Goal: Information Seeking & Learning: Learn about a topic

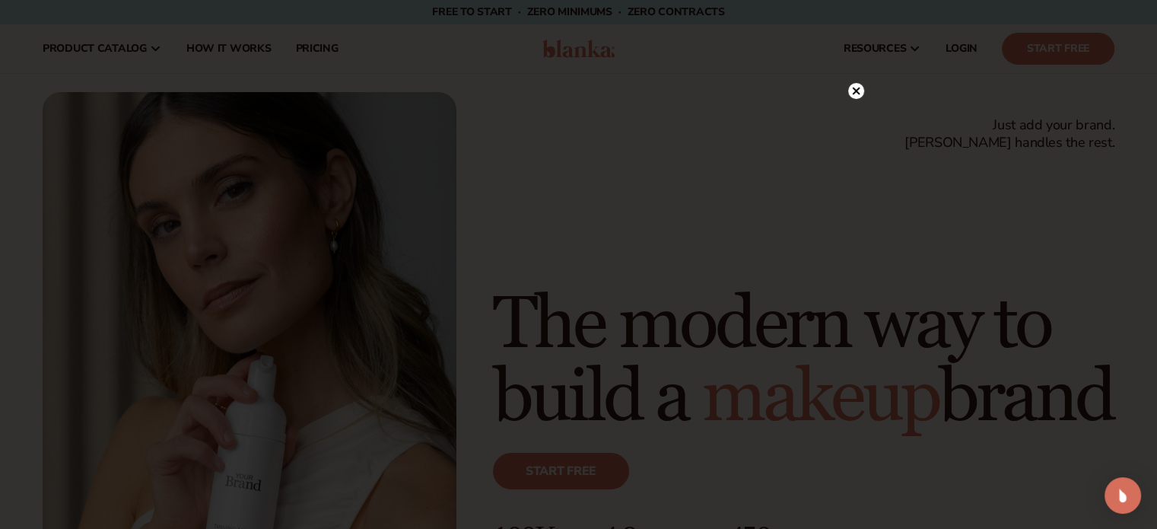
click at [858, 91] on icon at bounding box center [856, 92] width 8 height 8
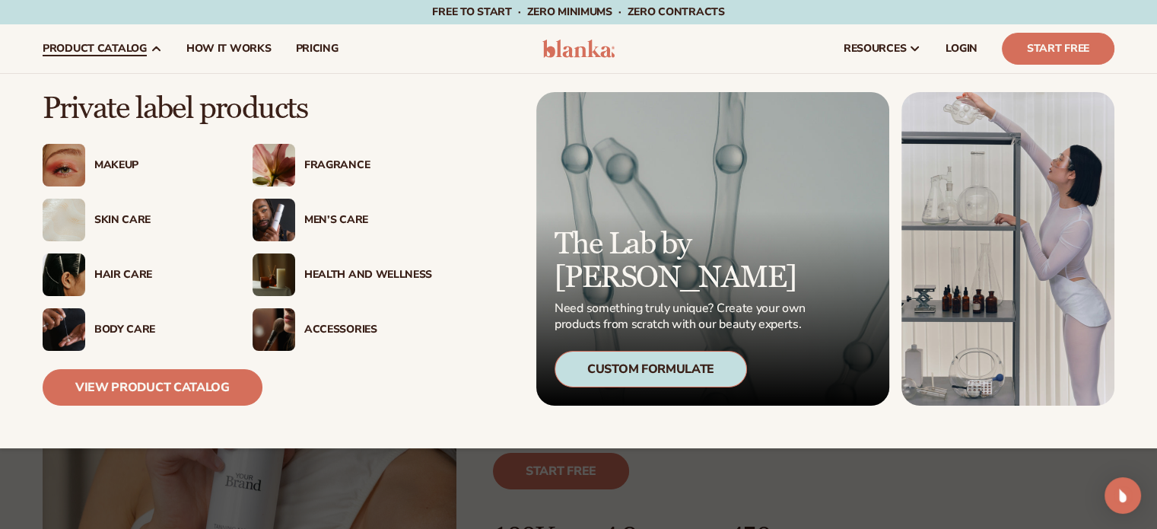
click at [115, 217] on div "Skin Care" at bounding box center [158, 220] width 128 height 13
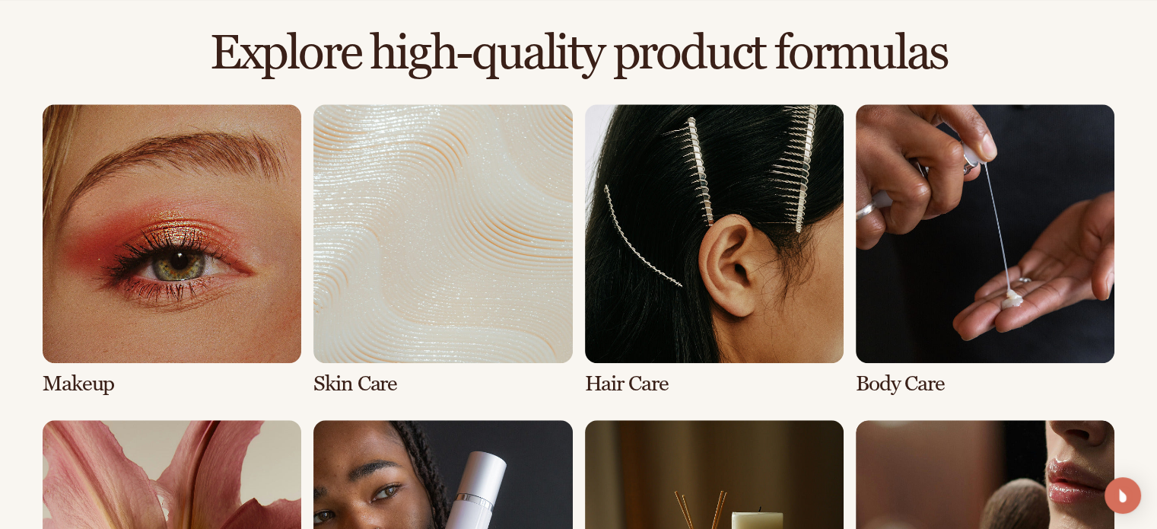
scroll to position [1141, 0]
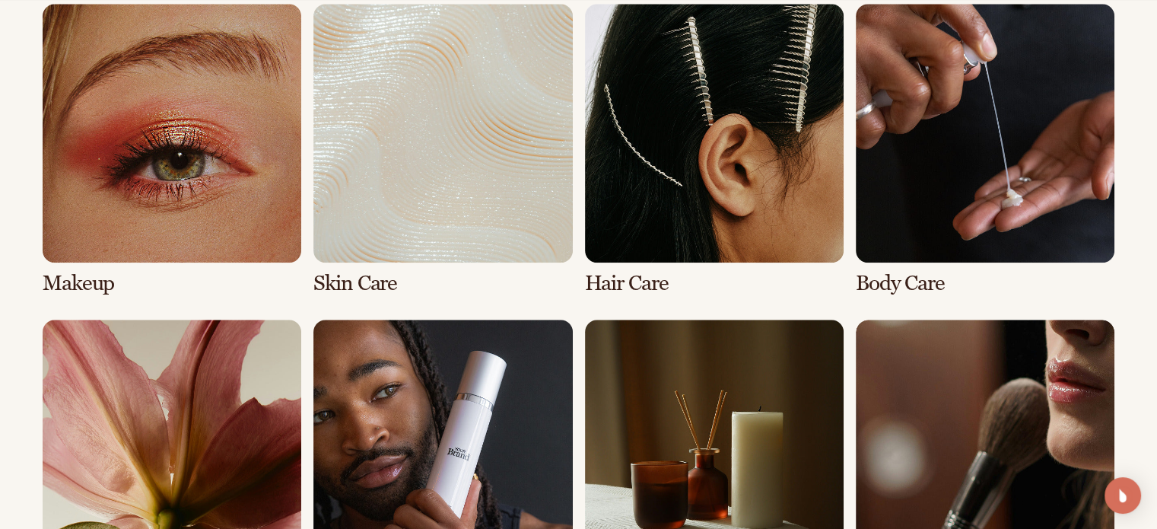
click at [406, 138] on link "2 / 8" at bounding box center [443, 149] width 259 height 291
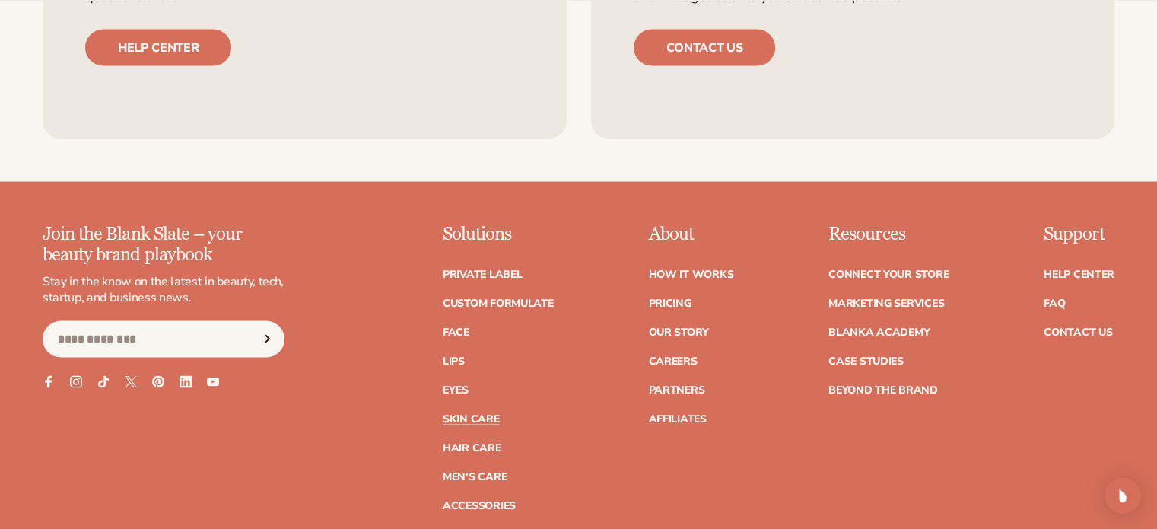
scroll to position [2892, 0]
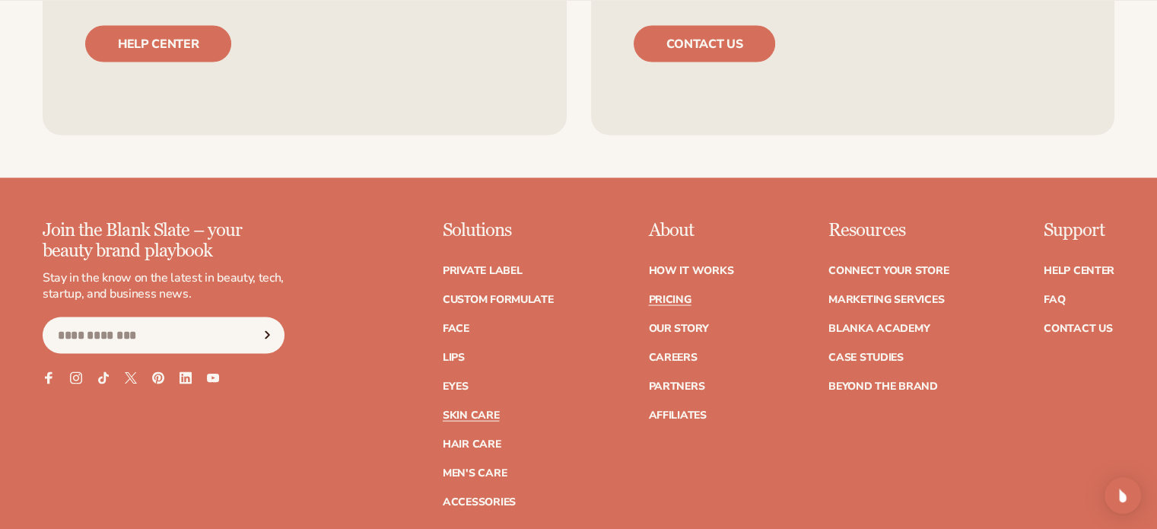
click at [677, 294] on link "Pricing" at bounding box center [669, 299] width 43 height 11
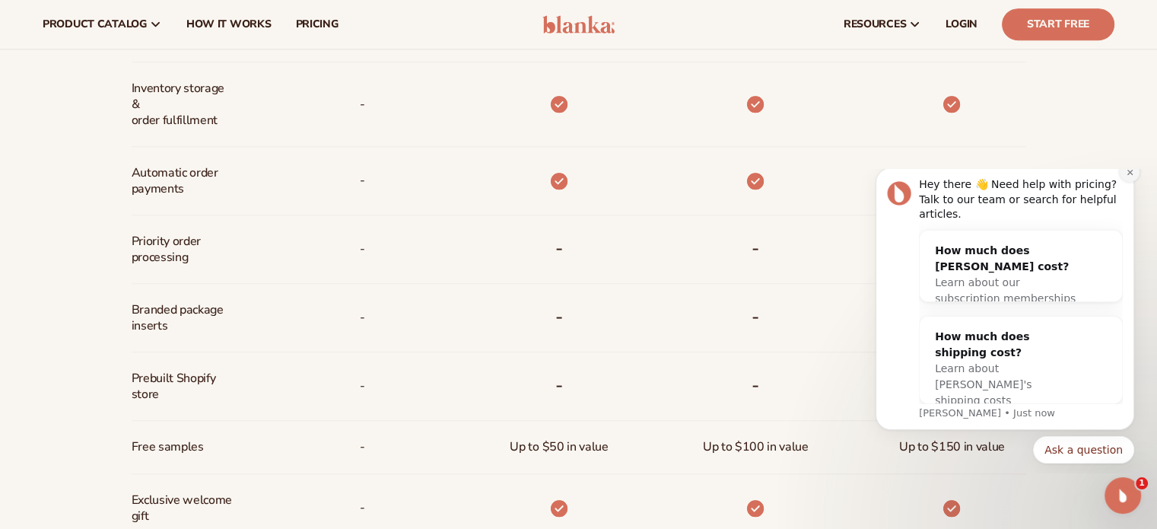
click at [1137, 182] on button "Dismiss notification" at bounding box center [1130, 172] width 20 height 20
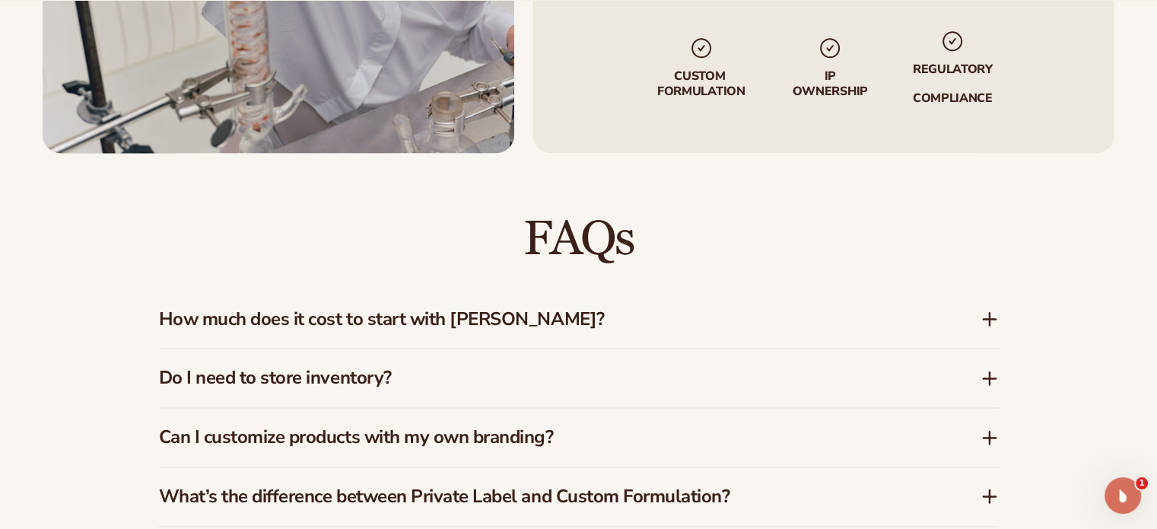
scroll to position [2055, 0]
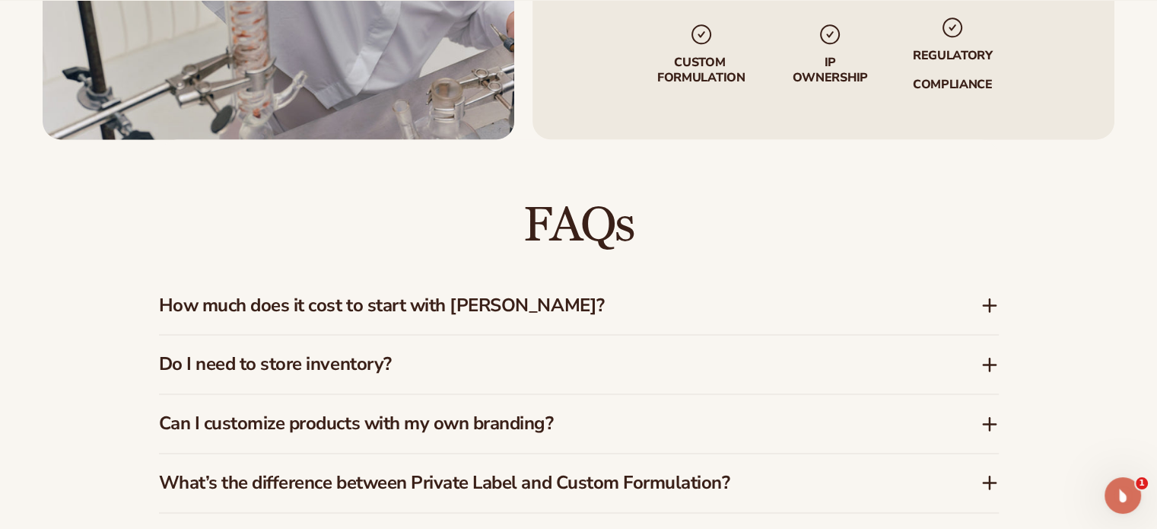
click at [986, 301] on icon at bounding box center [990, 305] width 18 height 18
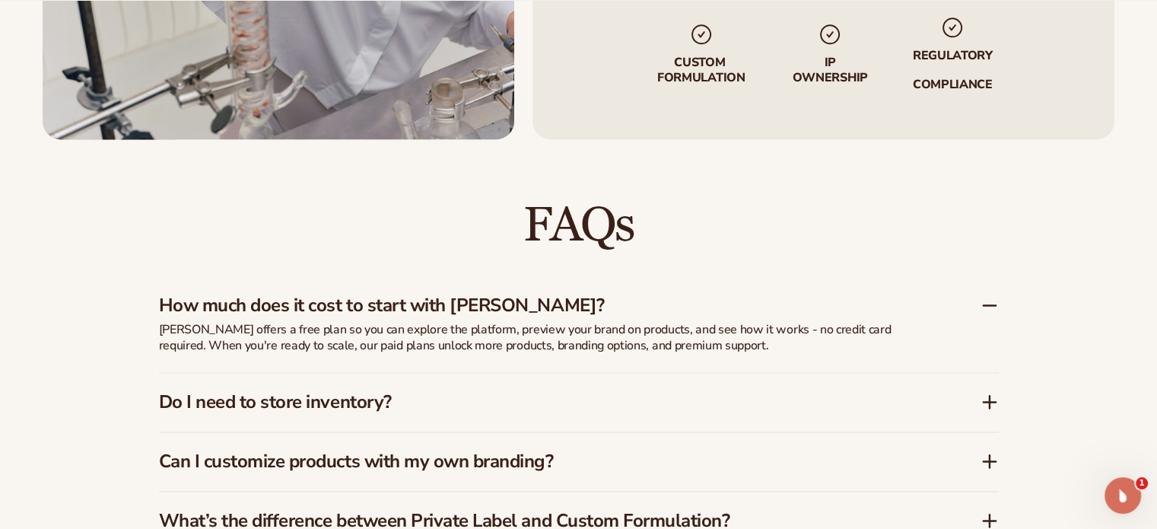
click at [987, 301] on icon at bounding box center [990, 305] width 18 height 18
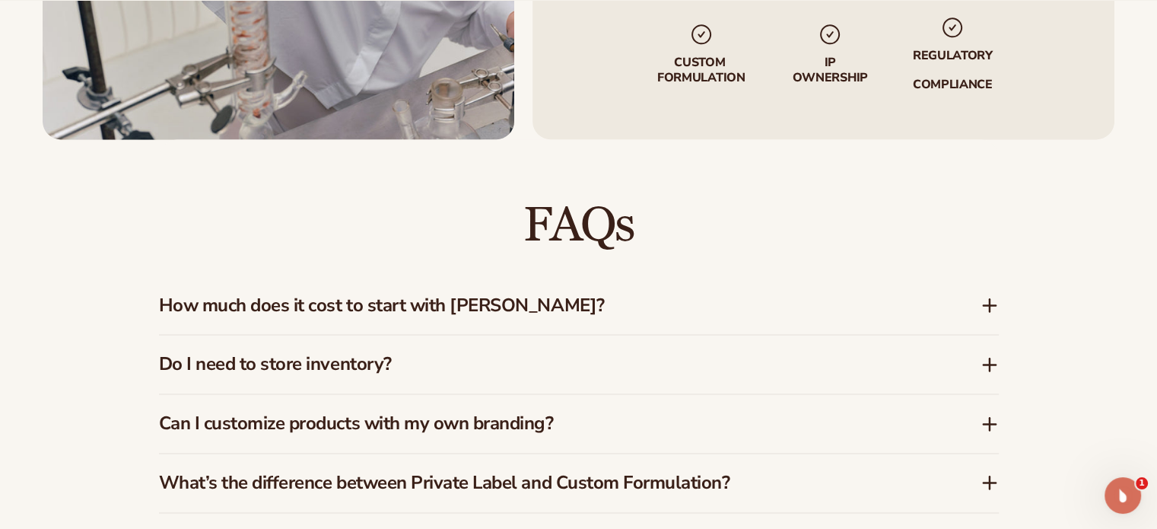
click at [990, 359] on icon at bounding box center [990, 364] width 0 height 12
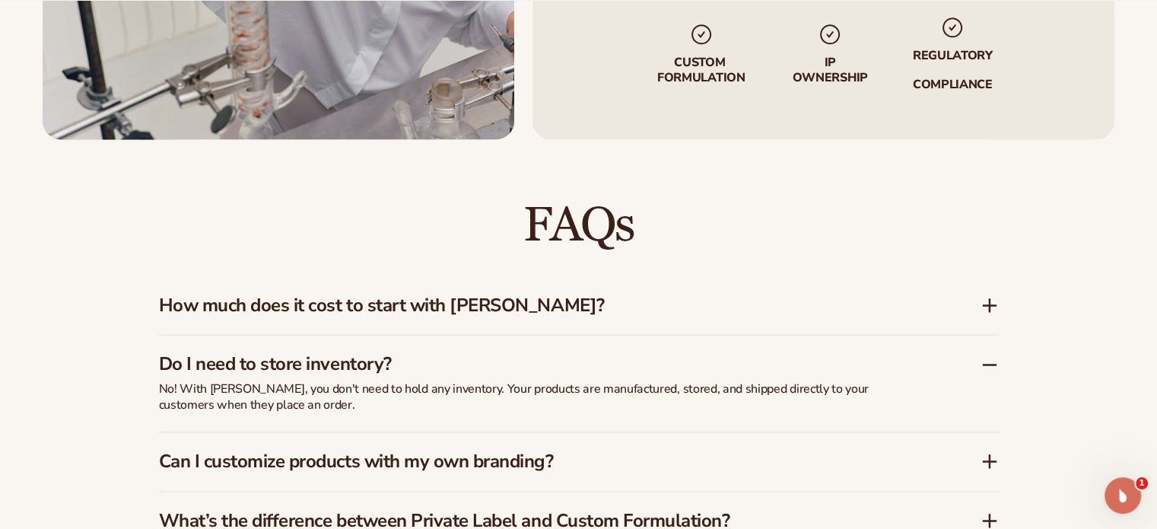
click at [990, 359] on icon at bounding box center [990, 364] width 18 height 18
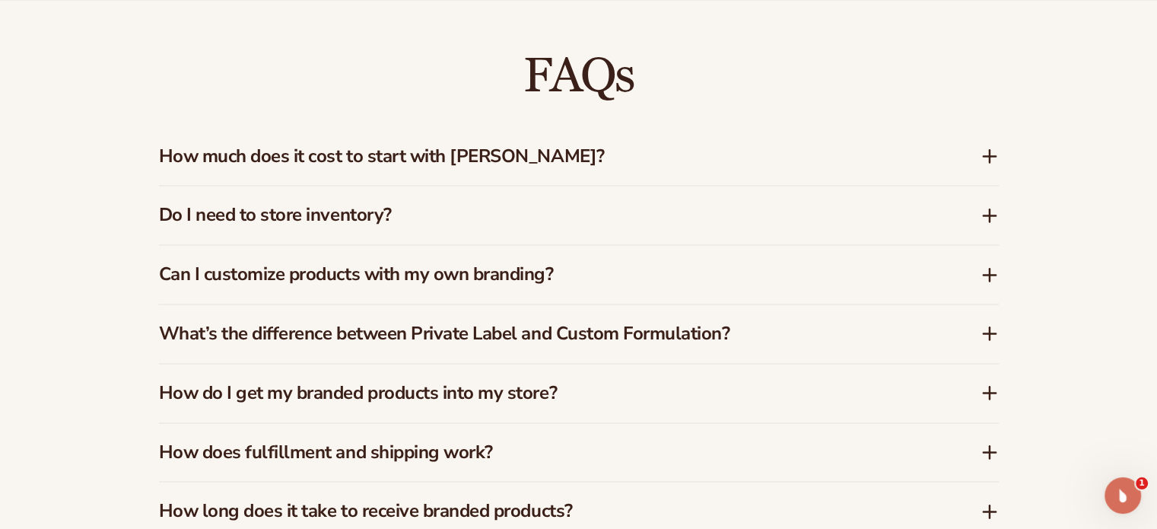
scroll to position [2207, 0]
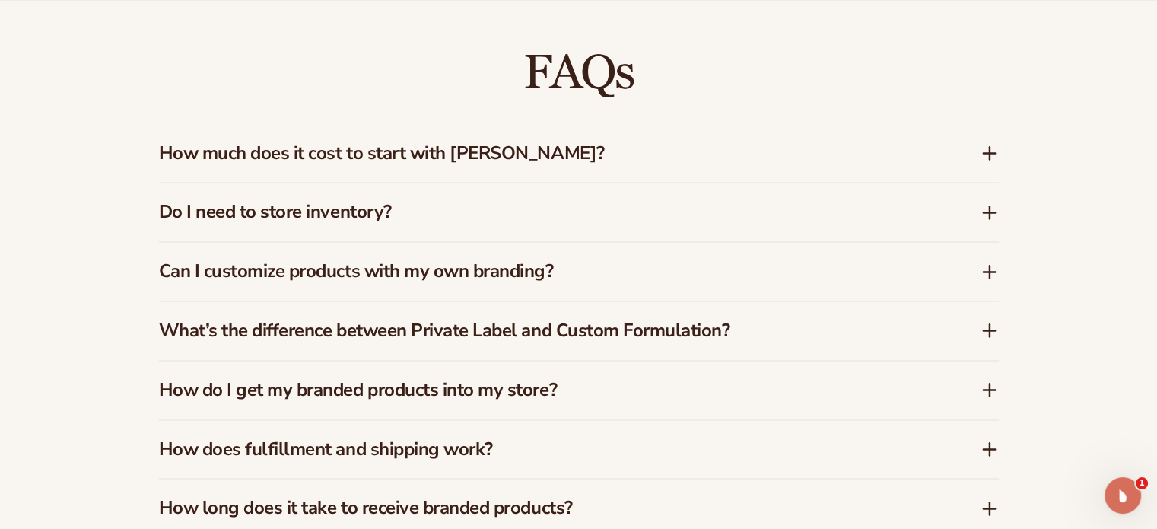
click at [990, 266] on icon at bounding box center [990, 271] width 0 height 12
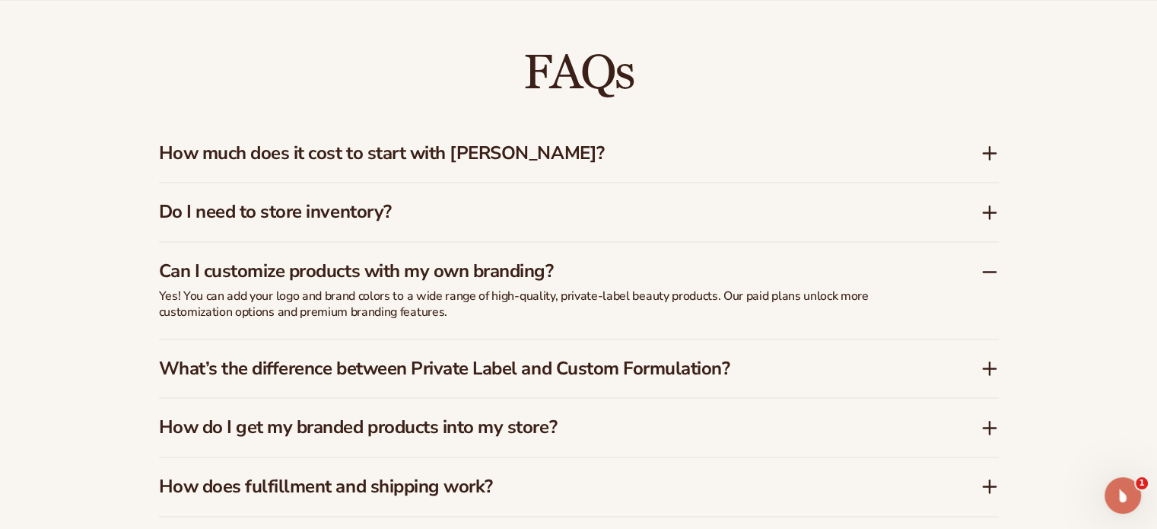
click at [990, 266] on icon at bounding box center [990, 272] width 18 height 18
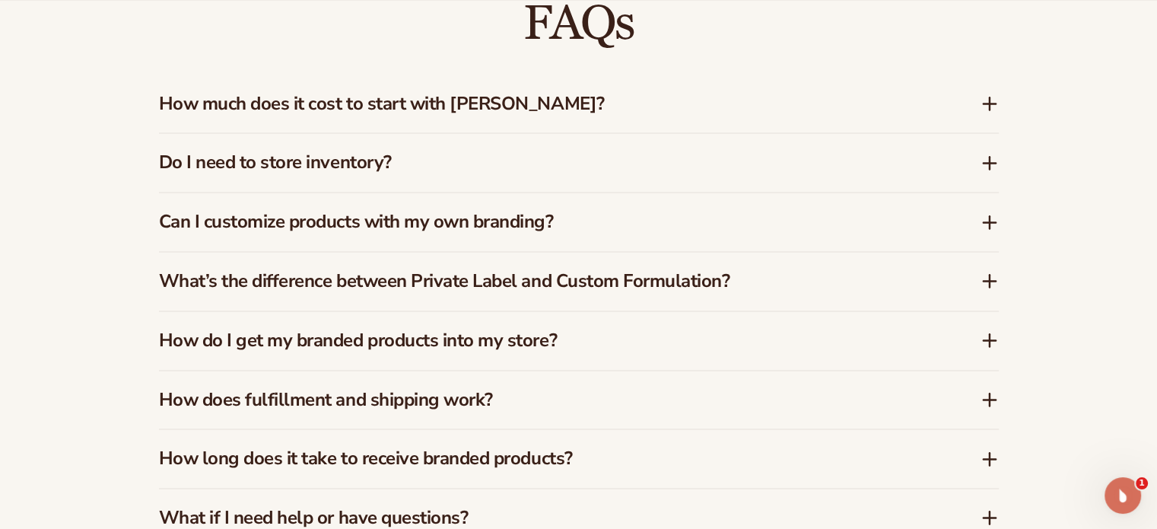
scroll to position [2283, 0]
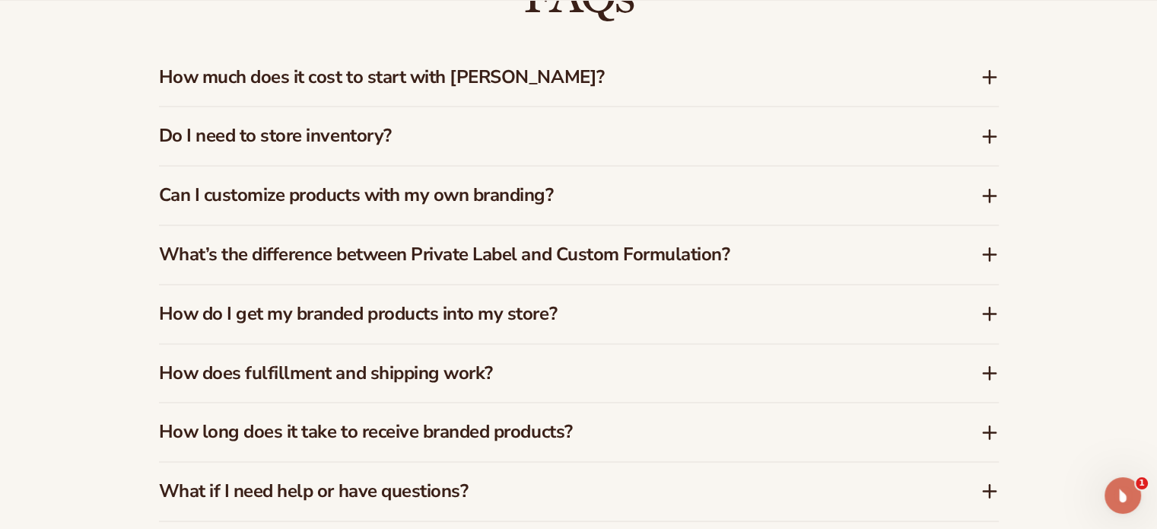
click at [991, 251] on icon at bounding box center [990, 254] width 18 height 18
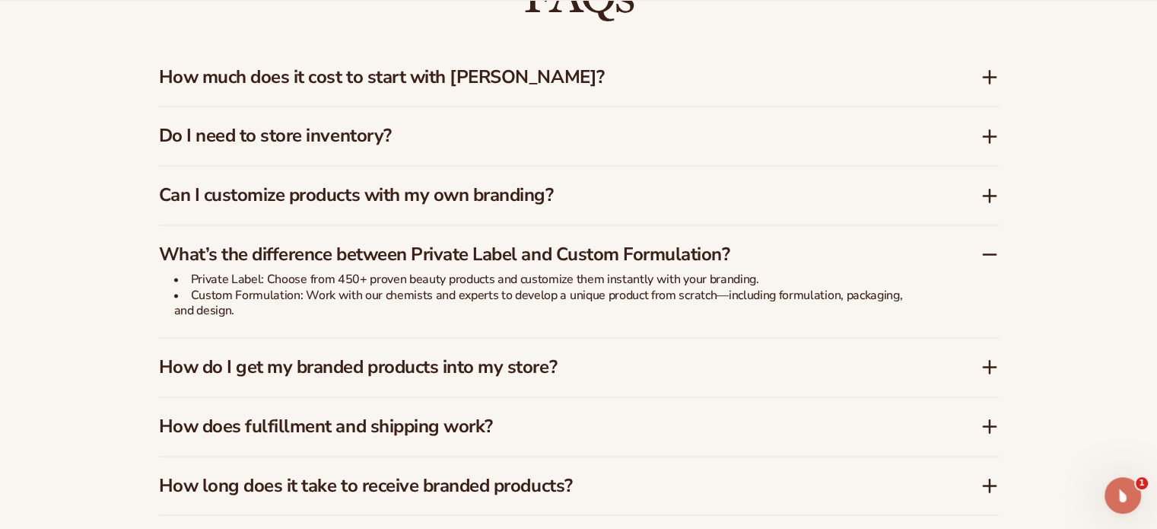
click at [991, 251] on icon at bounding box center [990, 254] width 18 height 18
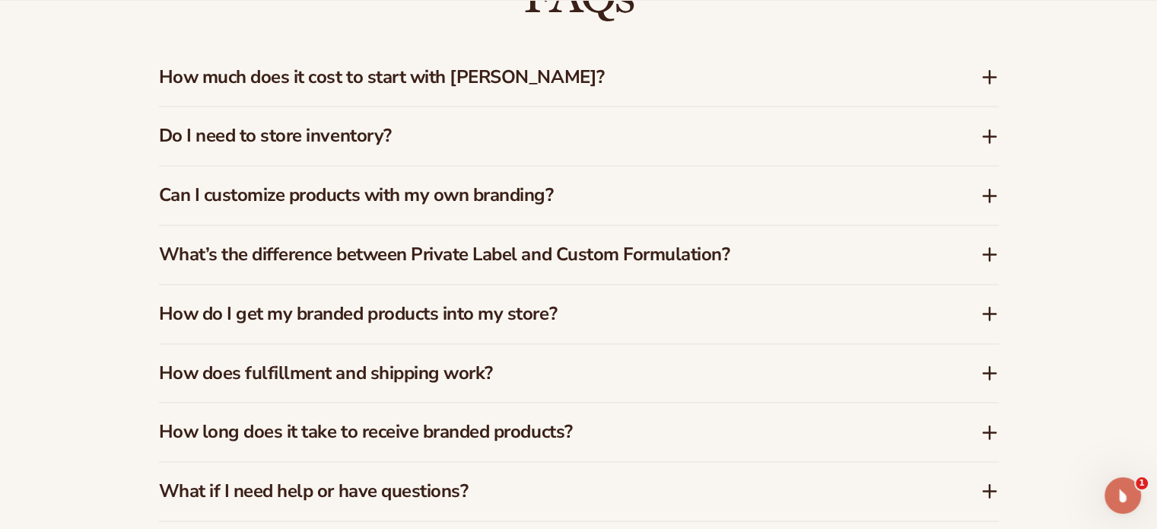
scroll to position [2359, 0]
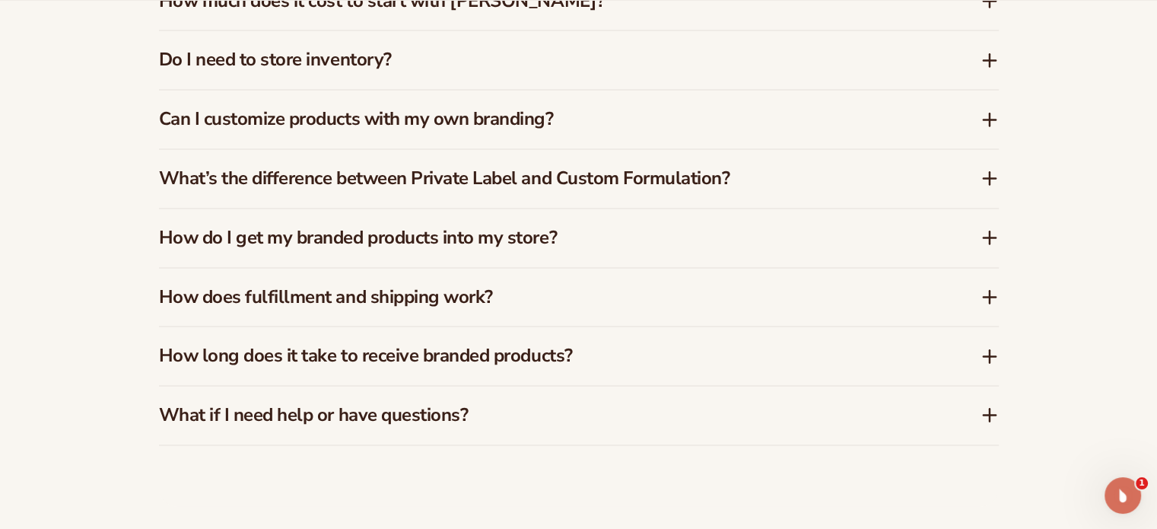
click at [989, 234] on icon at bounding box center [990, 237] width 18 height 18
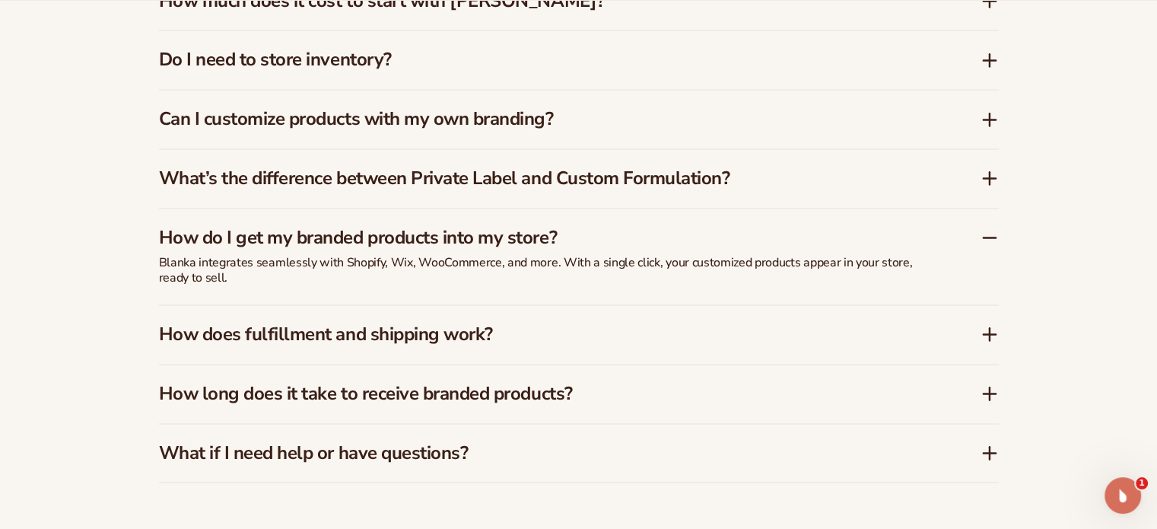
click at [989, 234] on icon at bounding box center [990, 237] width 18 height 18
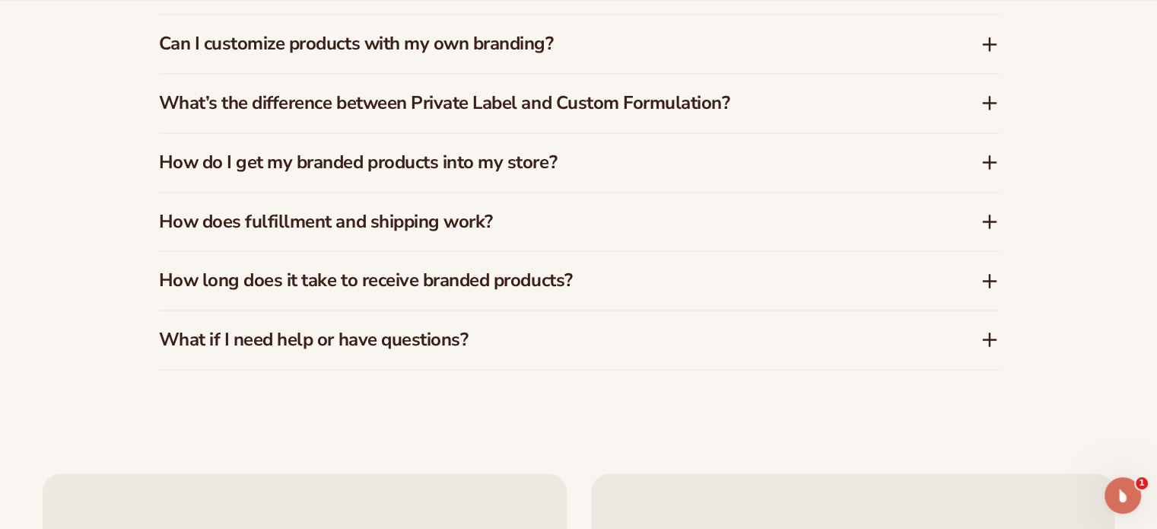
scroll to position [2435, 0]
click at [993, 282] on icon at bounding box center [990, 280] width 18 height 18
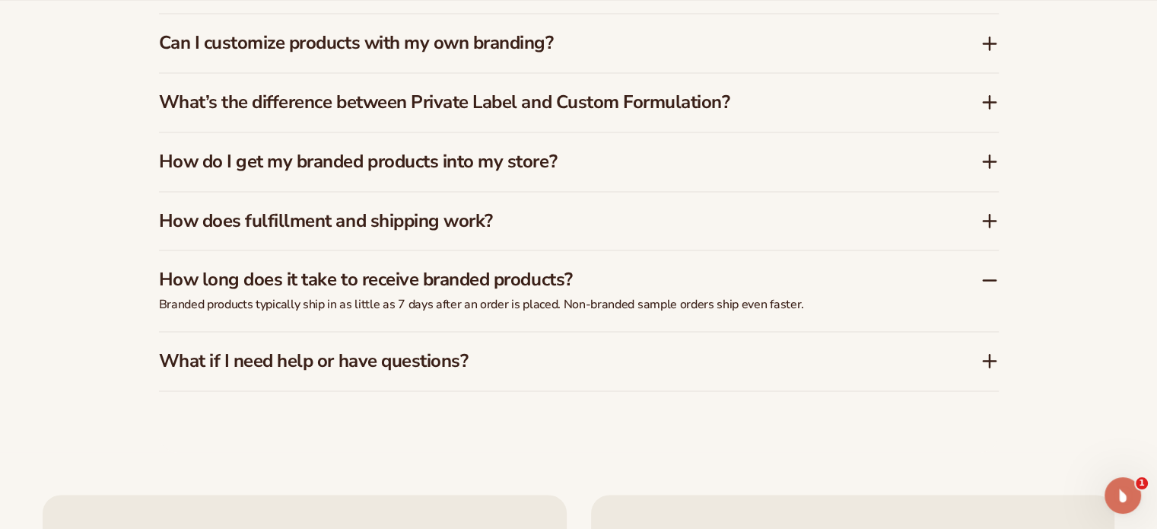
click at [992, 280] on icon at bounding box center [990, 280] width 12 height 0
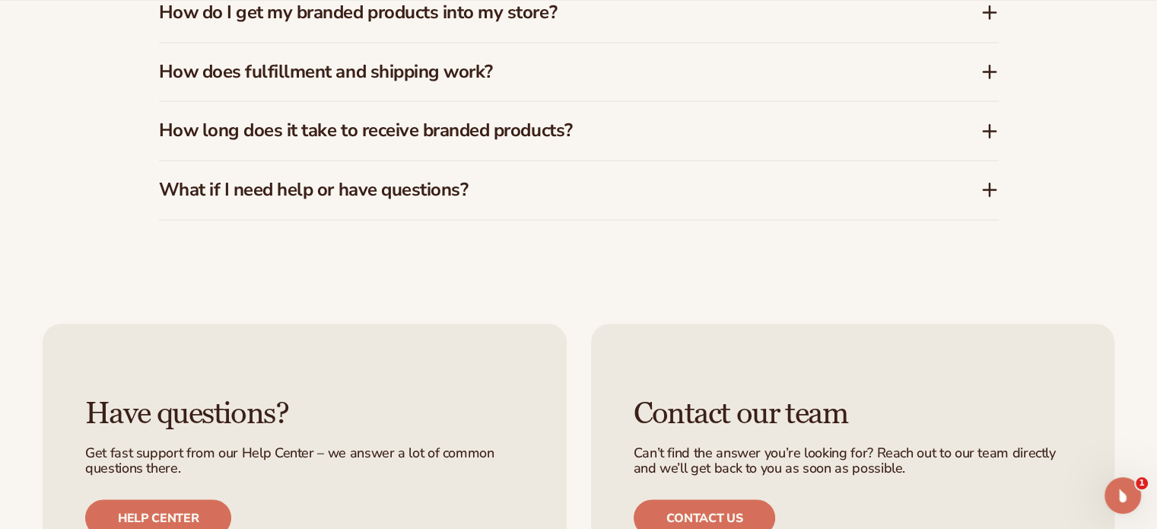
scroll to position [2587, 0]
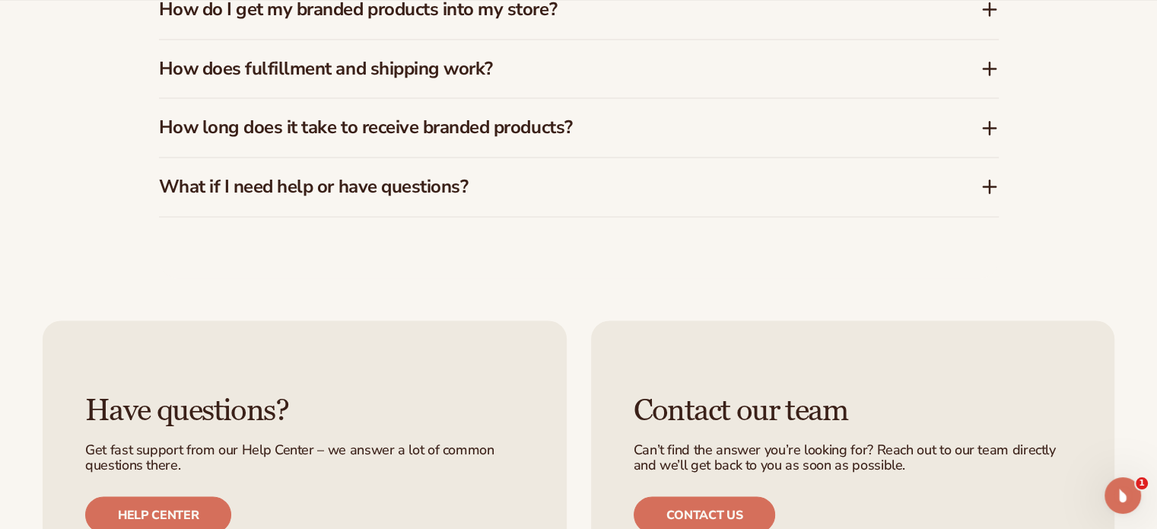
click at [986, 188] on icon at bounding box center [990, 186] width 18 height 18
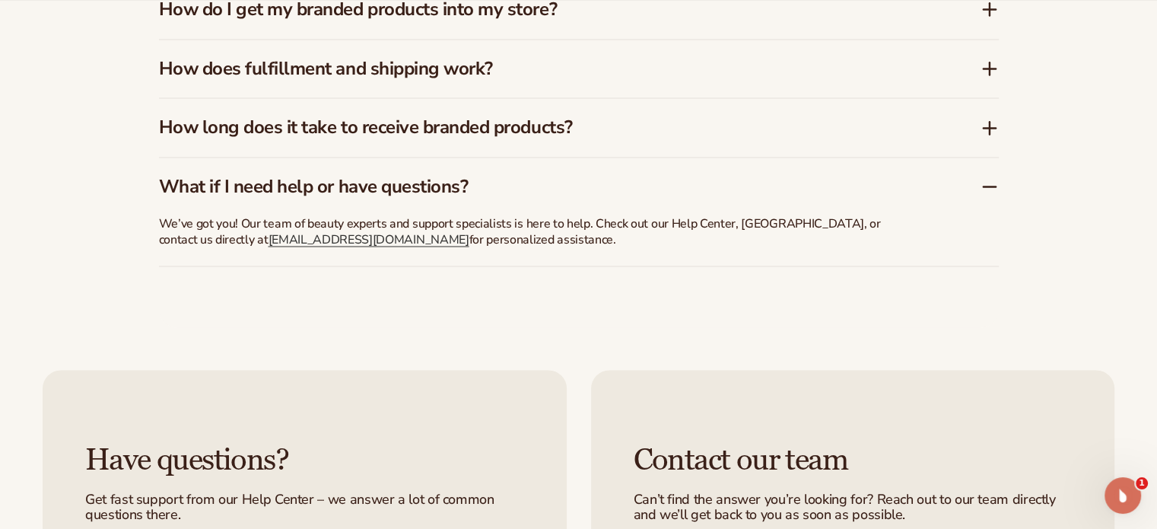
click at [987, 187] on icon at bounding box center [990, 186] width 18 height 18
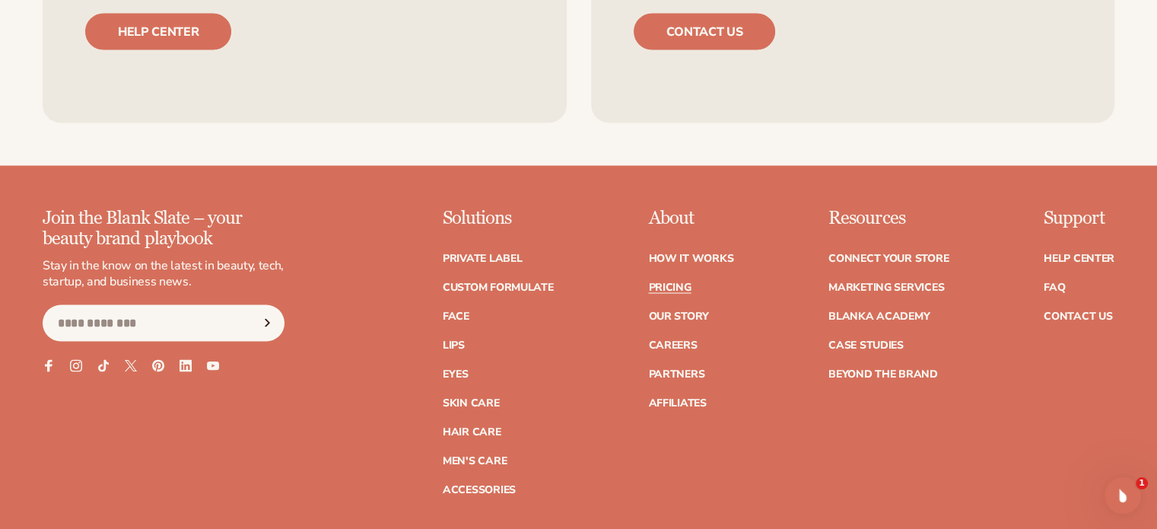
scroll to position [3120, 0]
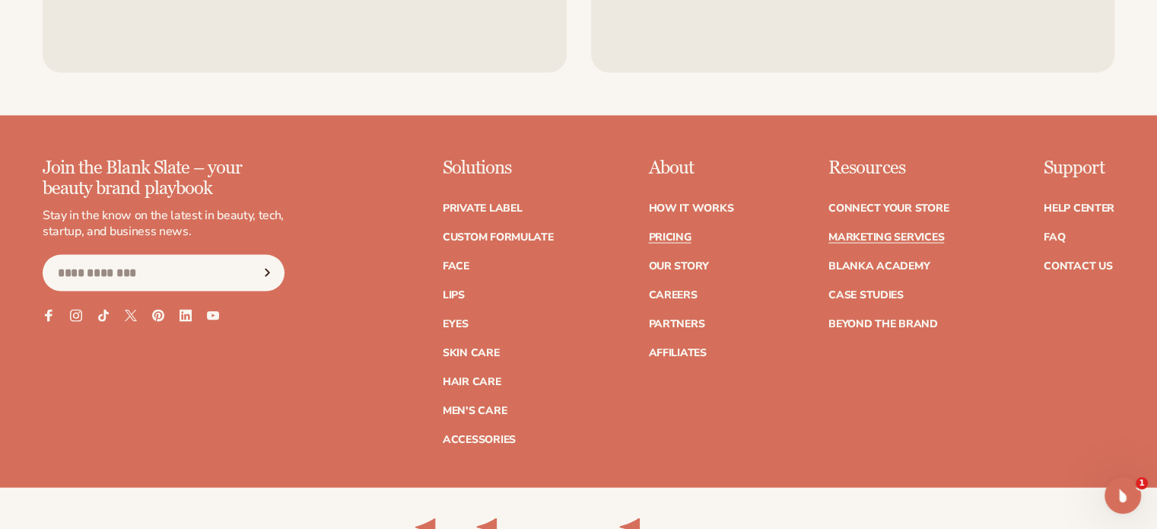
click at [916, 232] on link "Marketing services" at bounding box center [887, 237] width 116 height 11
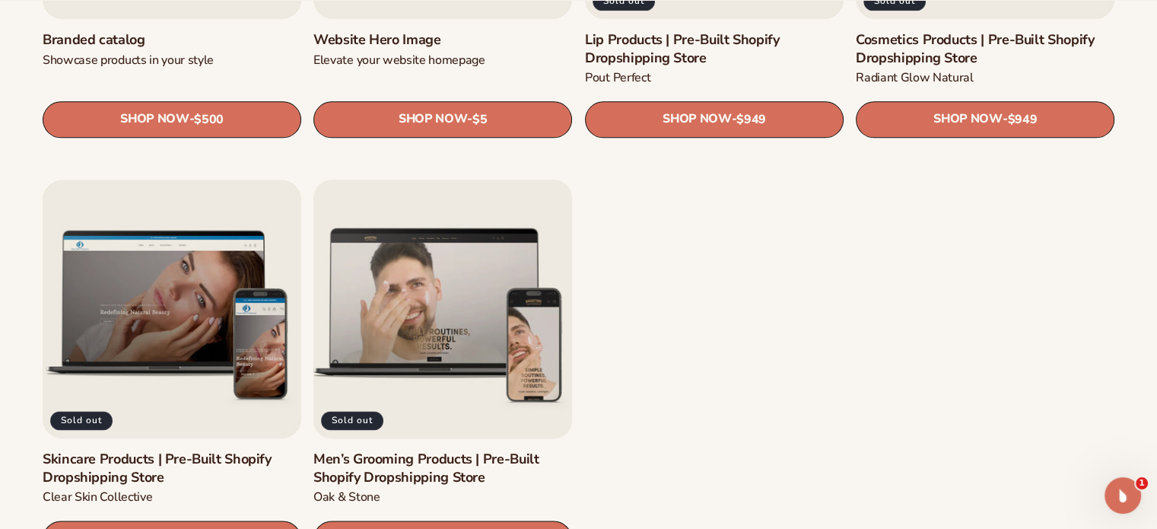
scroll to position [2055, 0]
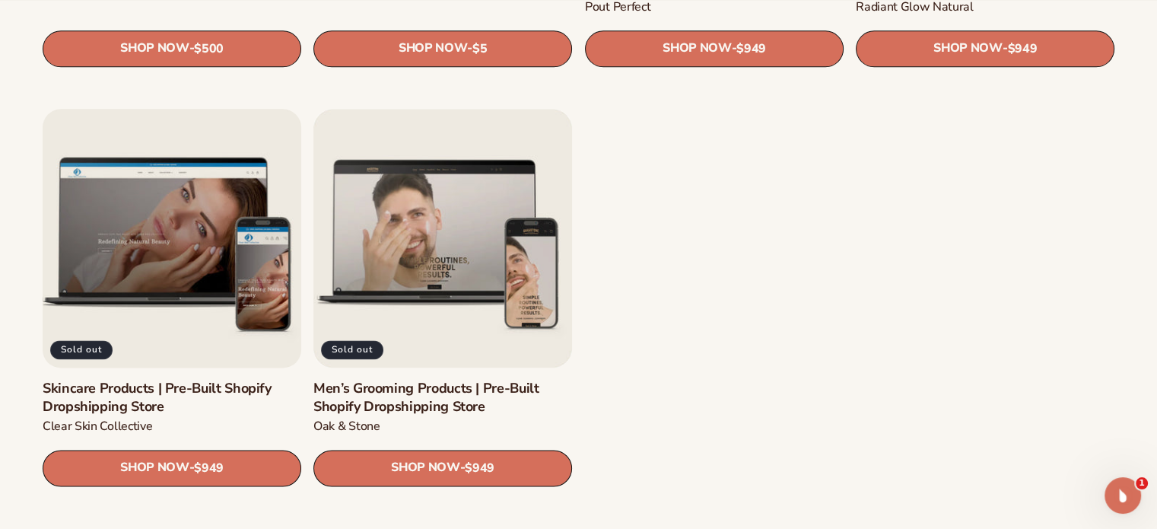
click at [170, 390] on link "Skincare Products | Pre-Built Shopify Dropshipping Store" at bounding box center [172, 398] width 259 height 36
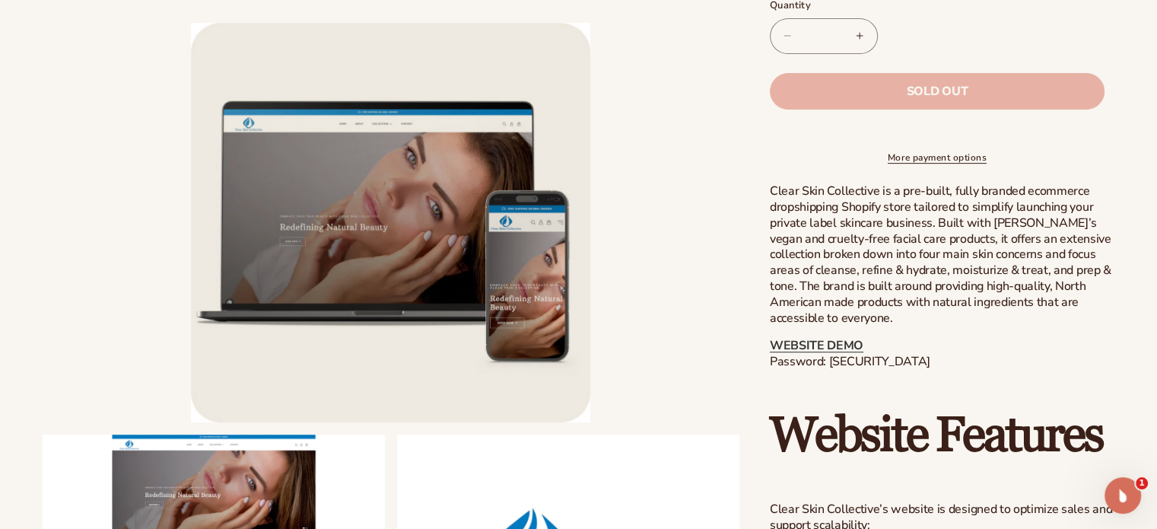
scroll to position [685, 0]
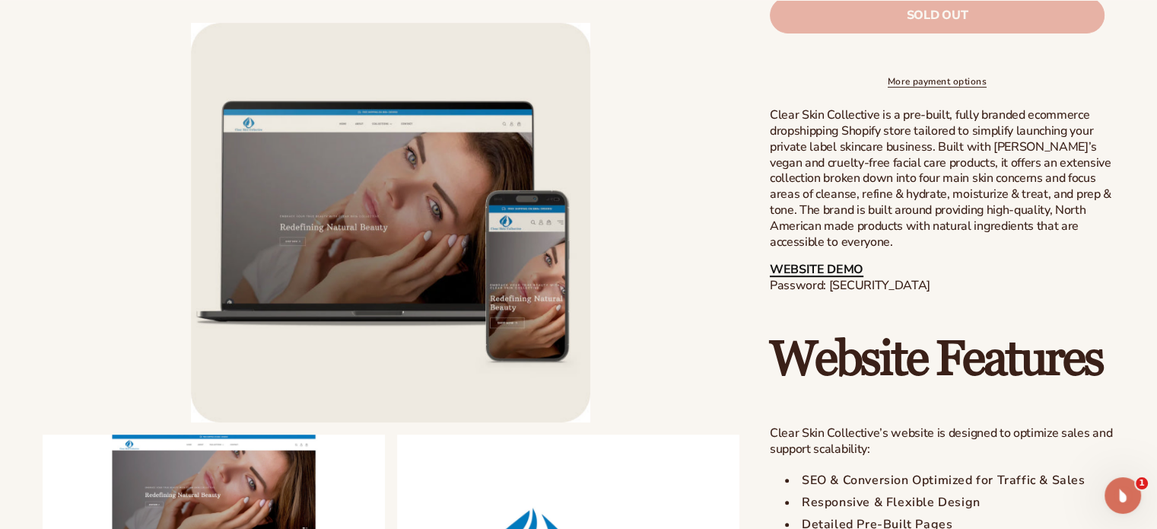
click at [812, 278] on link "WEBSITE DEMO" at bounding box center [817, 269] width 94 height 17
click at [631, 196] on li "Open media 1 in modal" at bounding box center [391, 223] width 697 height 400
